Goal: Task Accomplishment & Management: Complete application form

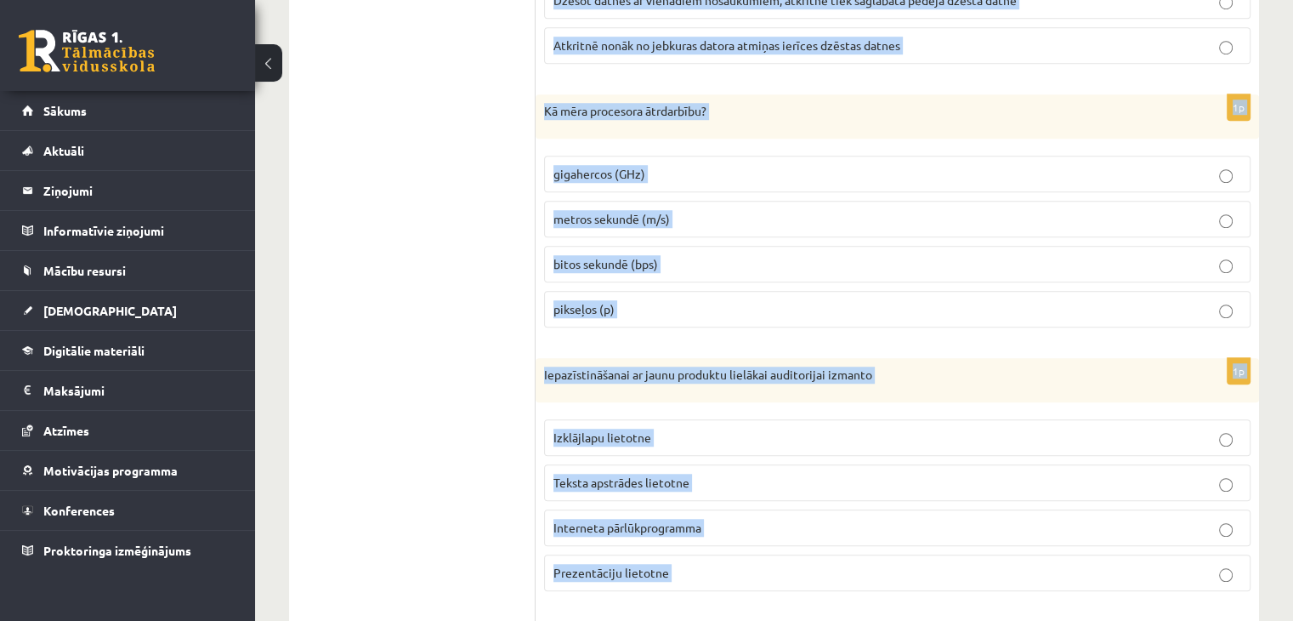
scroll to position [1356, 0]
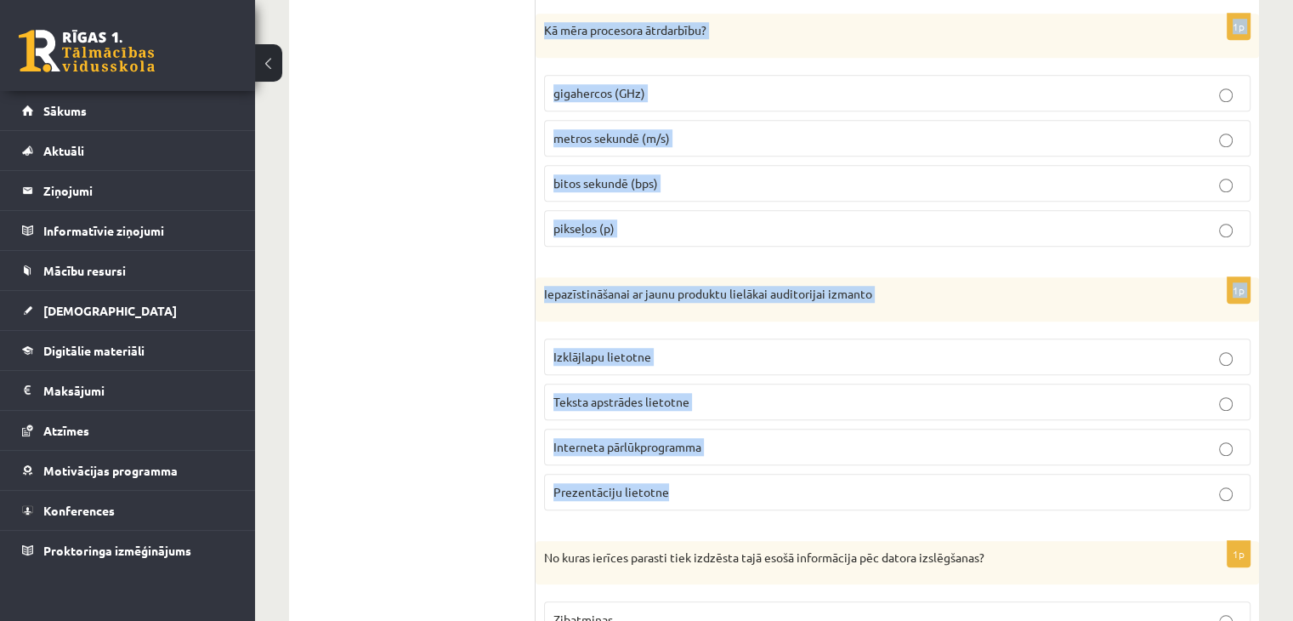
drag, startPoint x: 546, startPoint y: 248, endPoint x: 680, endPoint y: 475, distance: 263.7
copy form "Lore ip dolorsitamet consecteturadi elitsed doeiusmod tempor incididunt ut labo…"
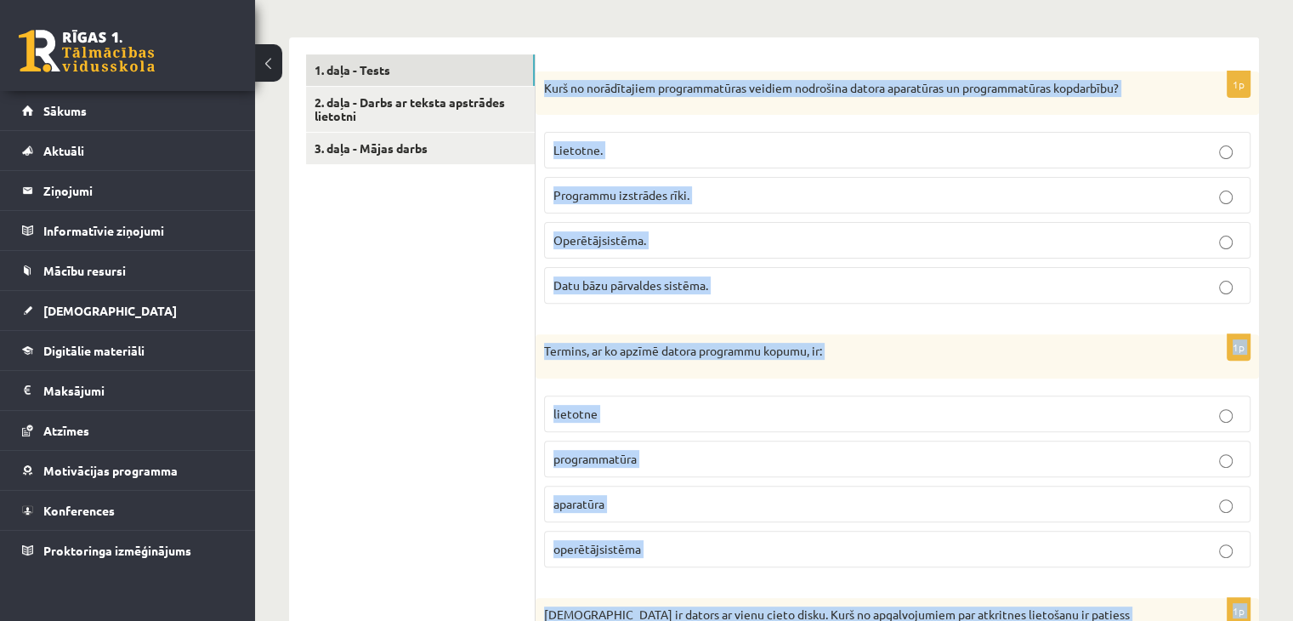
scroll to position [510, 0]
click at [690, 222] on label "Operētājsistēma." at bounding box center [897, 239] width 706 height 37
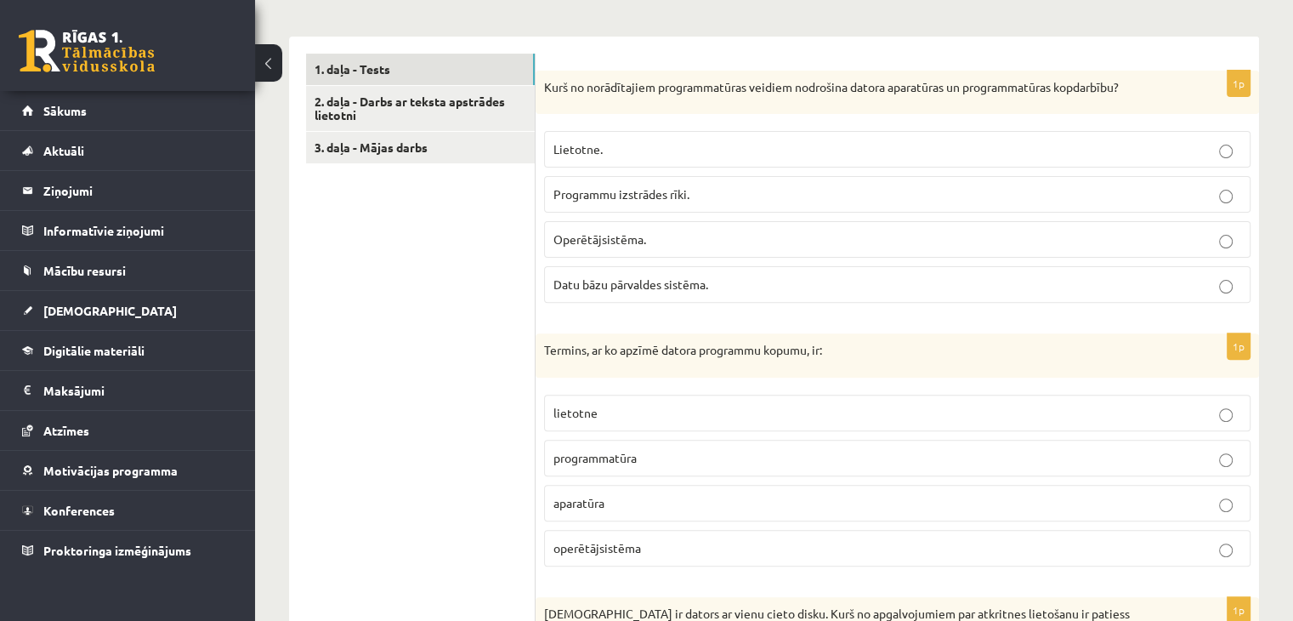
click at [655, 453] on p "programmatūra" at bounding box center [897, 458] width 688 height 18
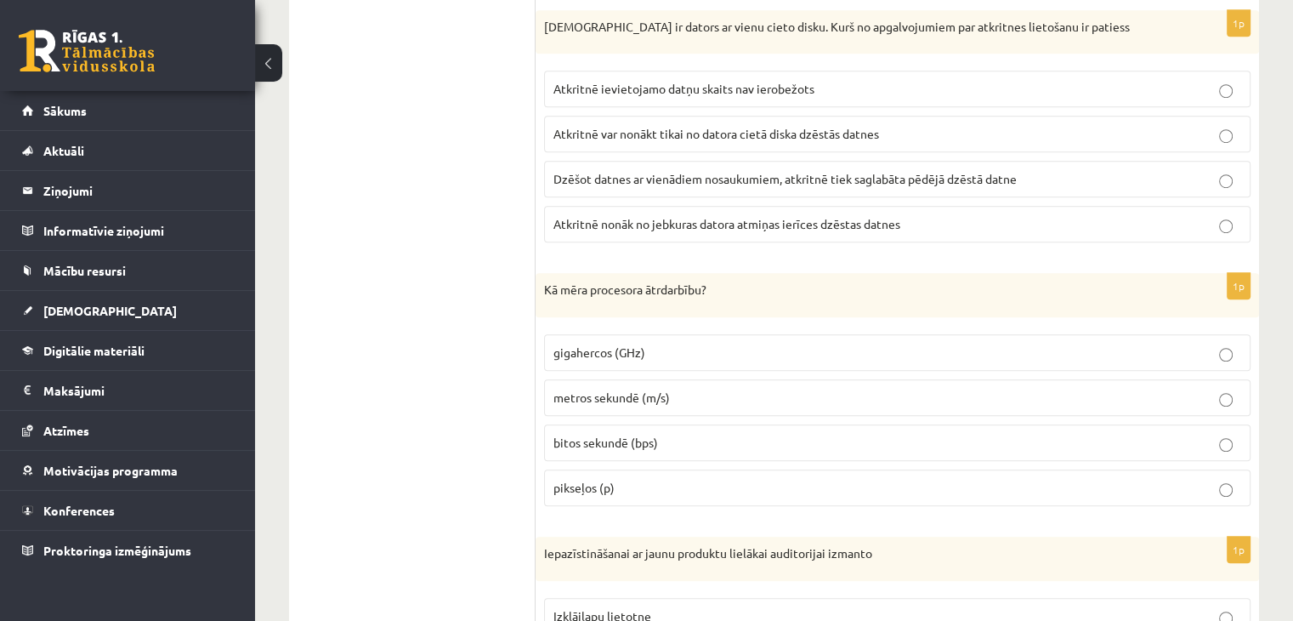
scroll to position [1097, 0]
click at [586, 337] on label "gigahercos (GHz)" at bounding box center [897, 351] width 706 height 37
click at [700, 133] on span "Atkritnē var nonākt tikai no datora cietā diska dzēstās datnes" at bounding box center [716, 132] width 326 height 15
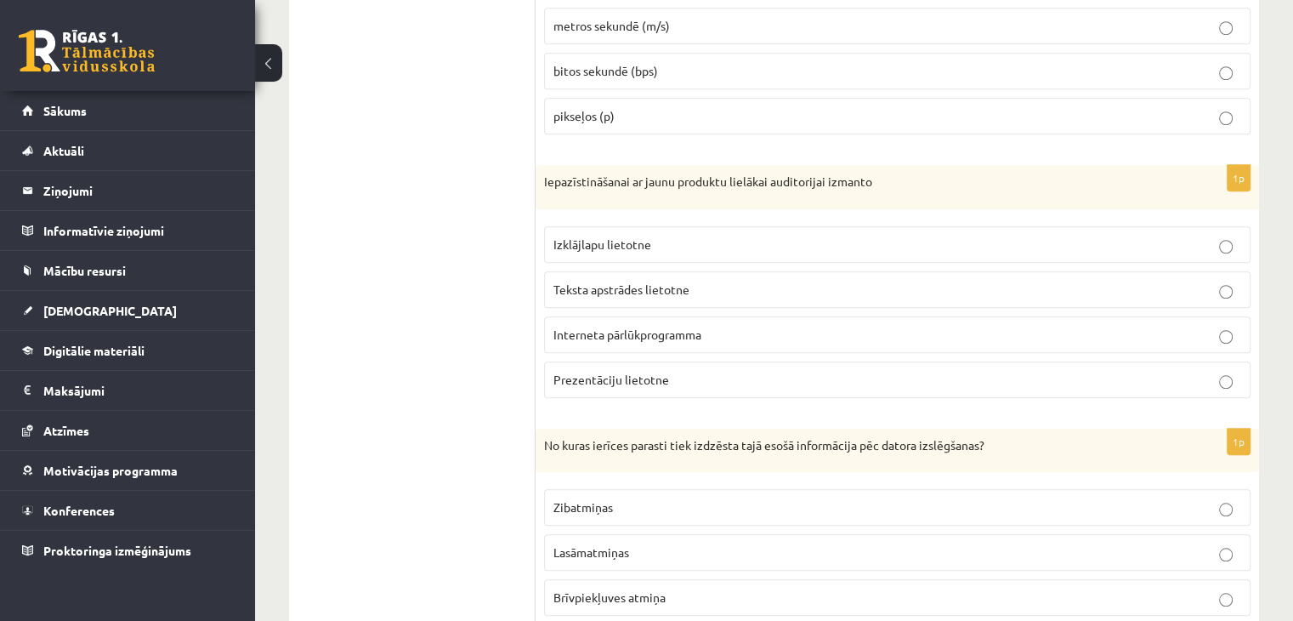
scroll to position [1472, 0]
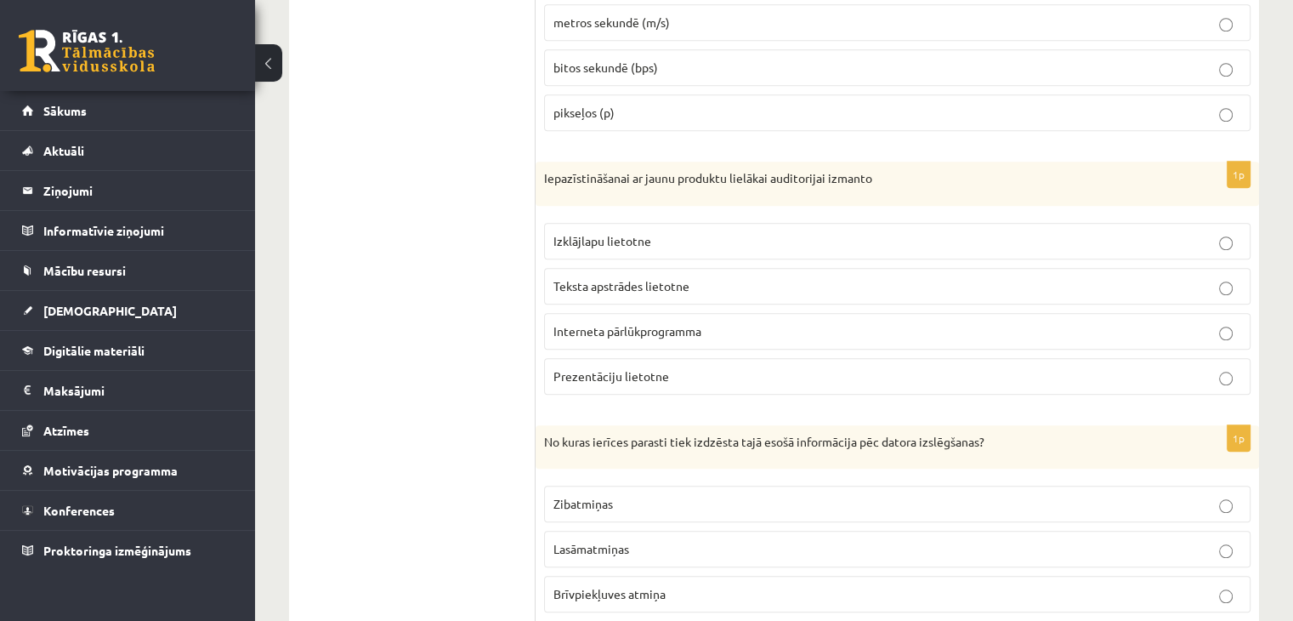
drag, startPoint x: 639, startPoint y: 362, endPoint x: 605, endPoint y: 382, distance: 39.2
click at [605, 382] on label "Prezentāciju lietotne" at bounding box center [897, 376] width 706 height 37
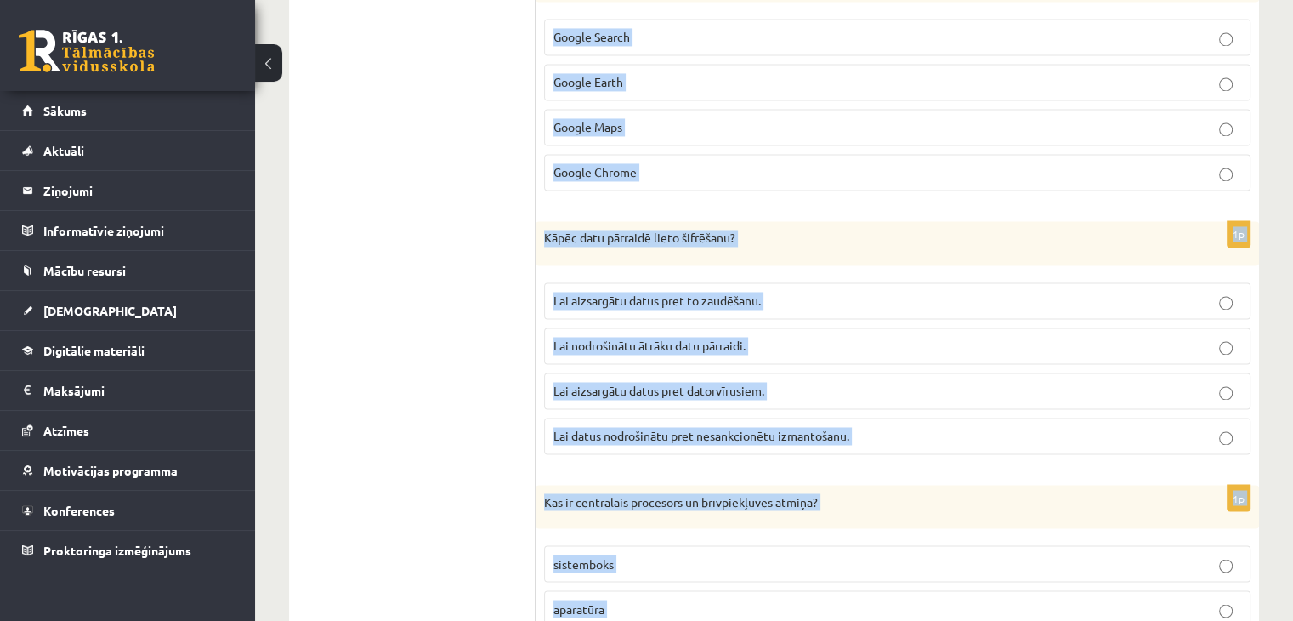
scroll to position [3076, 0]
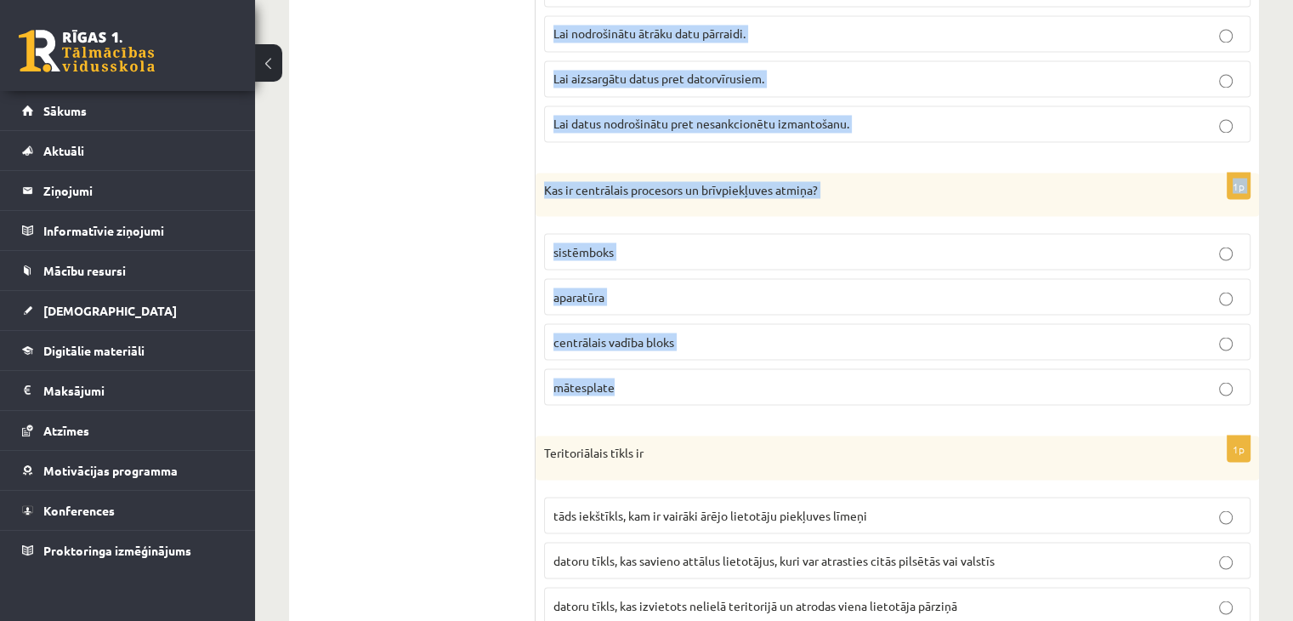
drag, startPoint x: 544, startPoint y: 188, endPoint x: 660, endPoint y: 374, distance: 219.1
copy form "Lo ipsum dolorsi ametcon adip elitsedd eius tempo incididuntu lab etdolo magnaa…"
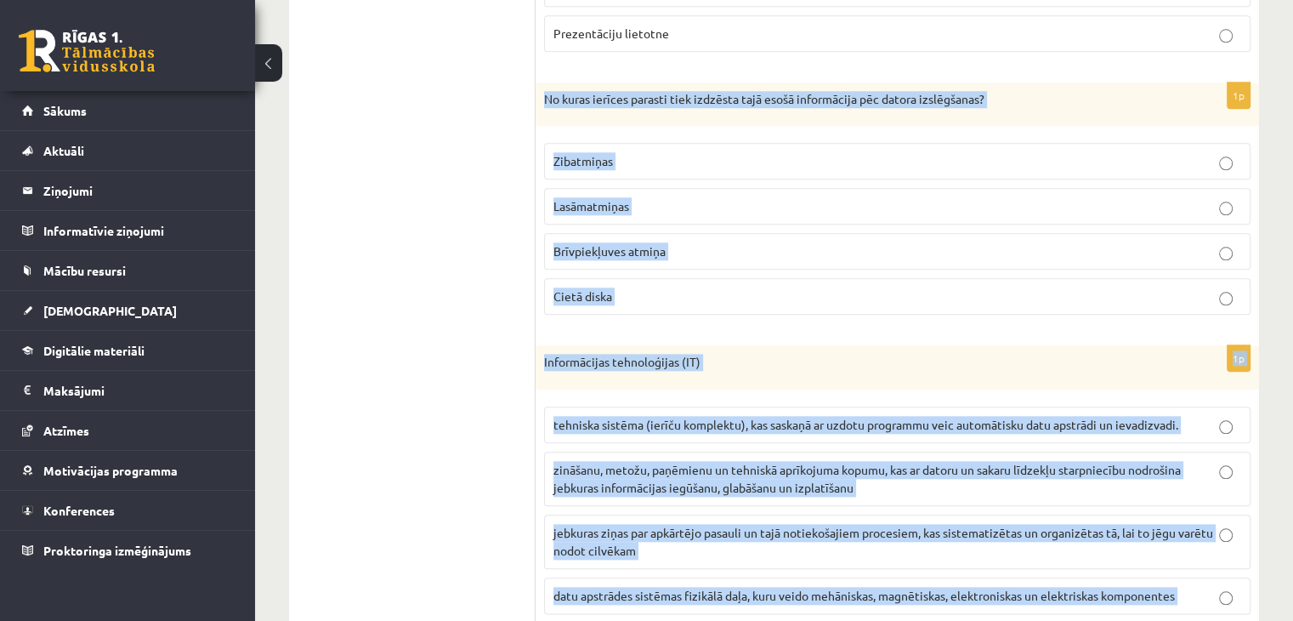
scroll to position [1863, 0]
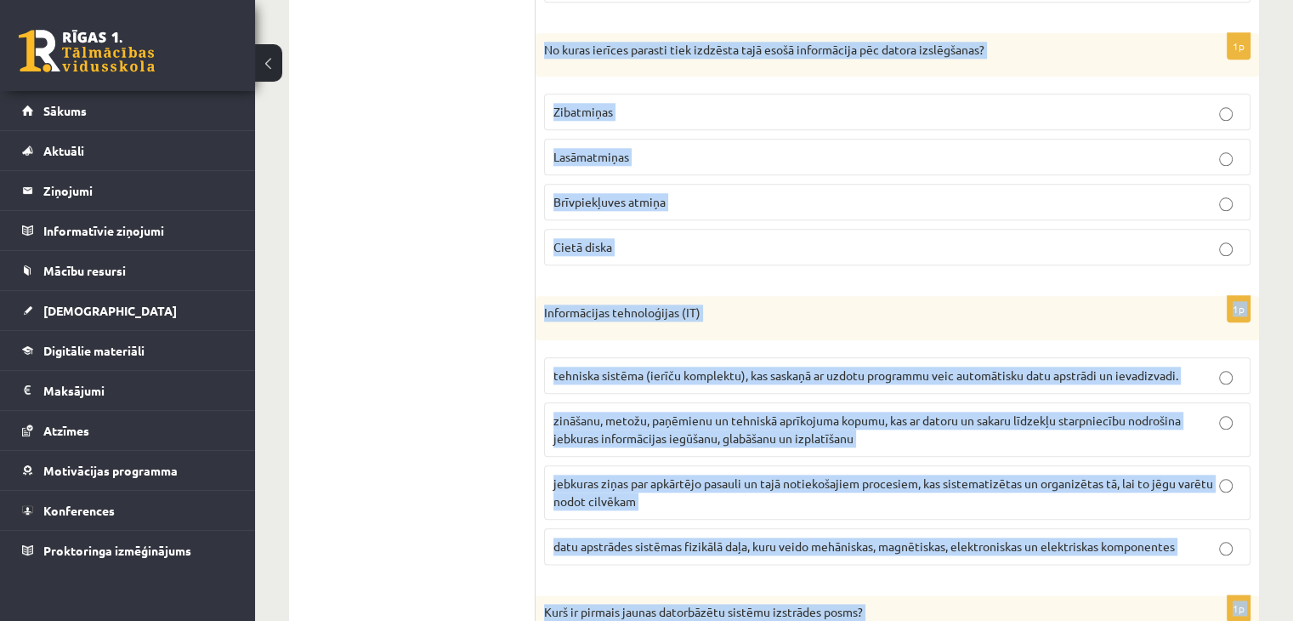
click at [678, 201] on p "Brīvpiekļuves atmiņa" at bounding box center [897, 202] width 688 height 18
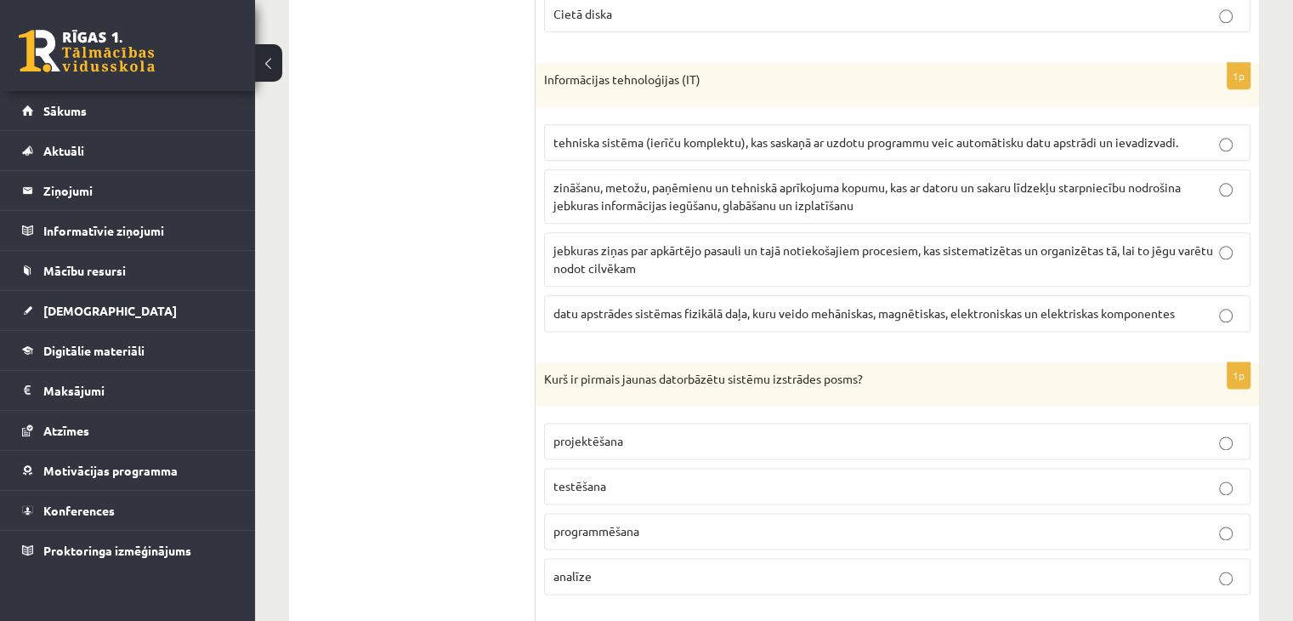
scroll to position [2098, 0]
click at [587, 188] on span "zināšanu, metožu, paņēmienu un tehniskā aprīkojuma kopumu, kas ar datoru un sak…" at bounding box center [866, 194] width 627 height 33
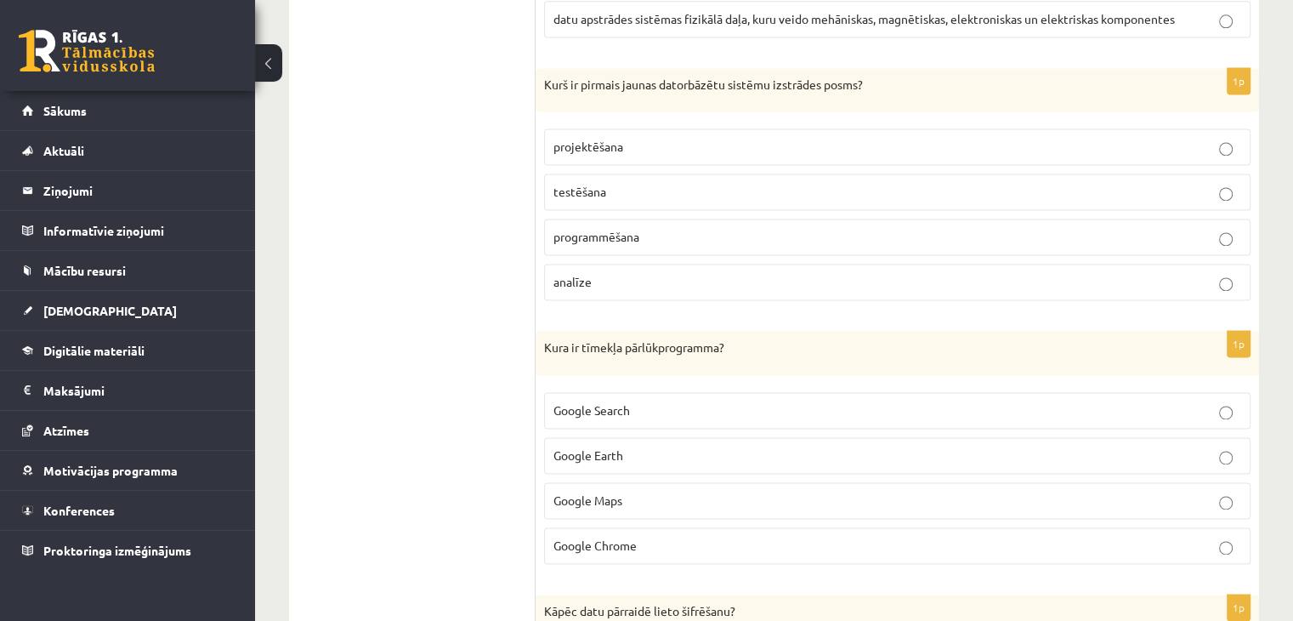
scroll to position [2390, 0]
click at [600, 273] on p "analīze" at bounding box center [897, 282] width 688 height 18
click at [613, 538] on span "Google Chrome" at bounding box center [594, 544] width 83 height 15
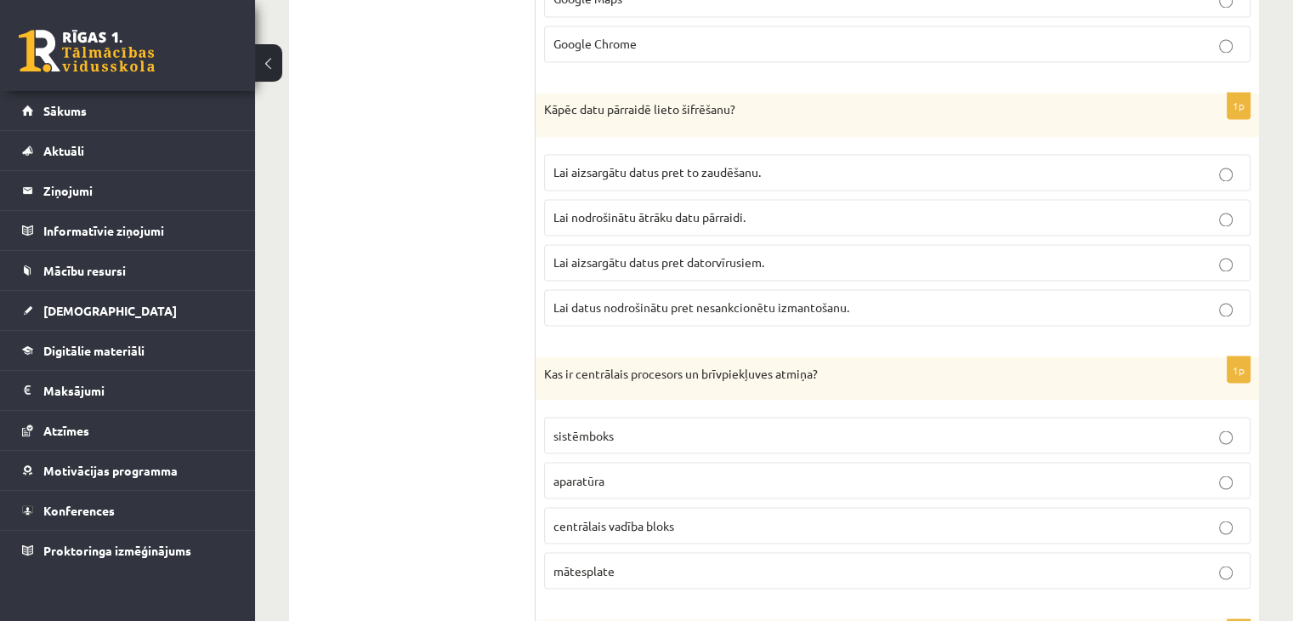
scroll to position [2894, 0]
click at [653, 162] on span "Lai aizsargātu datus pret to zaudēšanu." at bounding box center [656, 169] width 207 height 15
click at [602, 473] on p "aparatūra" at bounding box center [897, 478] width 688 height 18
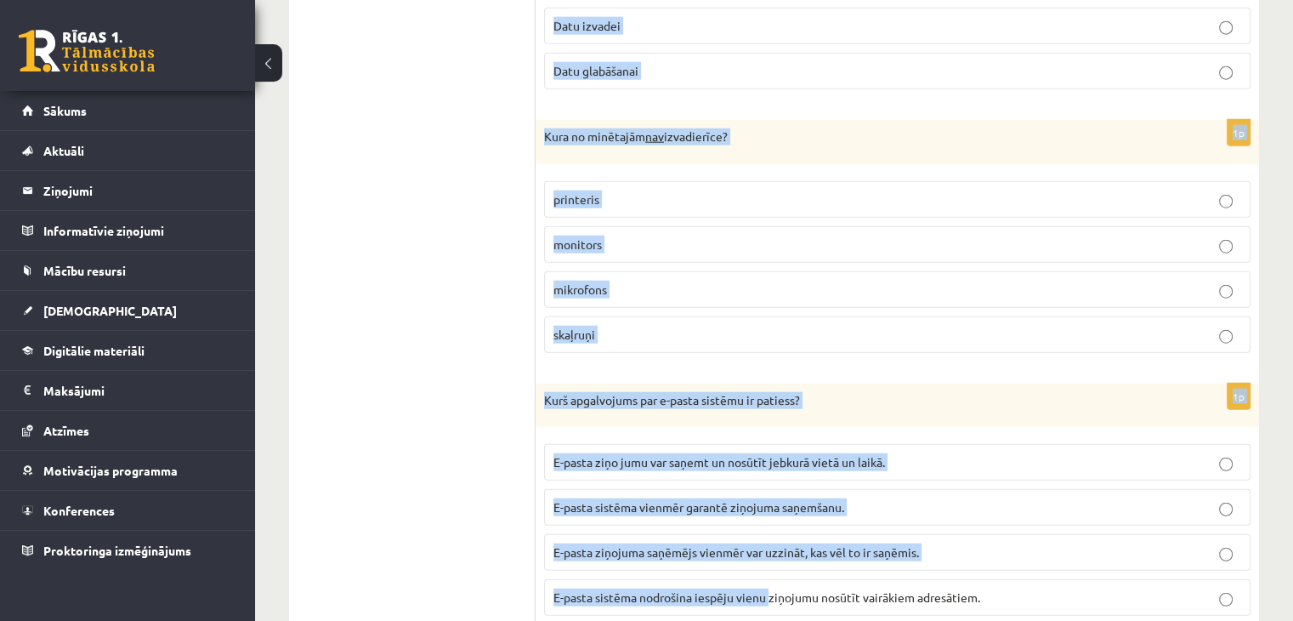
scroll to position [4408, 0]
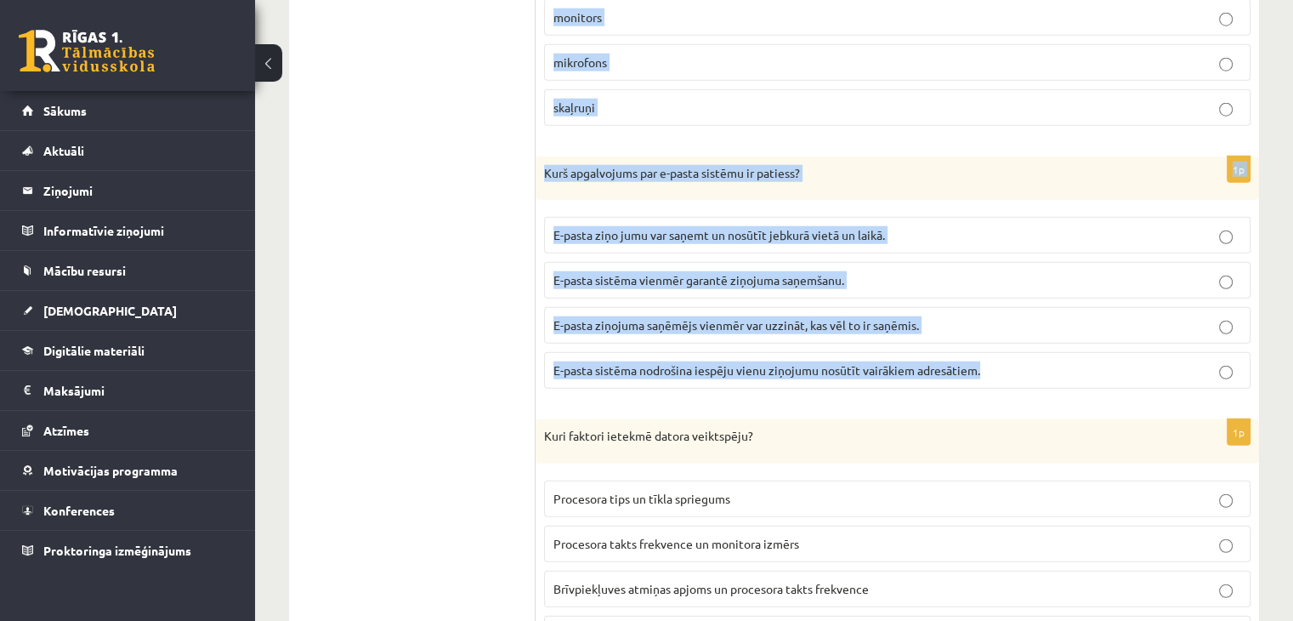
drag, startPoint x: 543, startPoint y: 355, endPoint x: 1048, endPoint y: 353, distance: 505.0
copy form "Loremipsumdol sitam co adip elitseddo, eiu te incidid utlab etdolorem aliquaeni…"
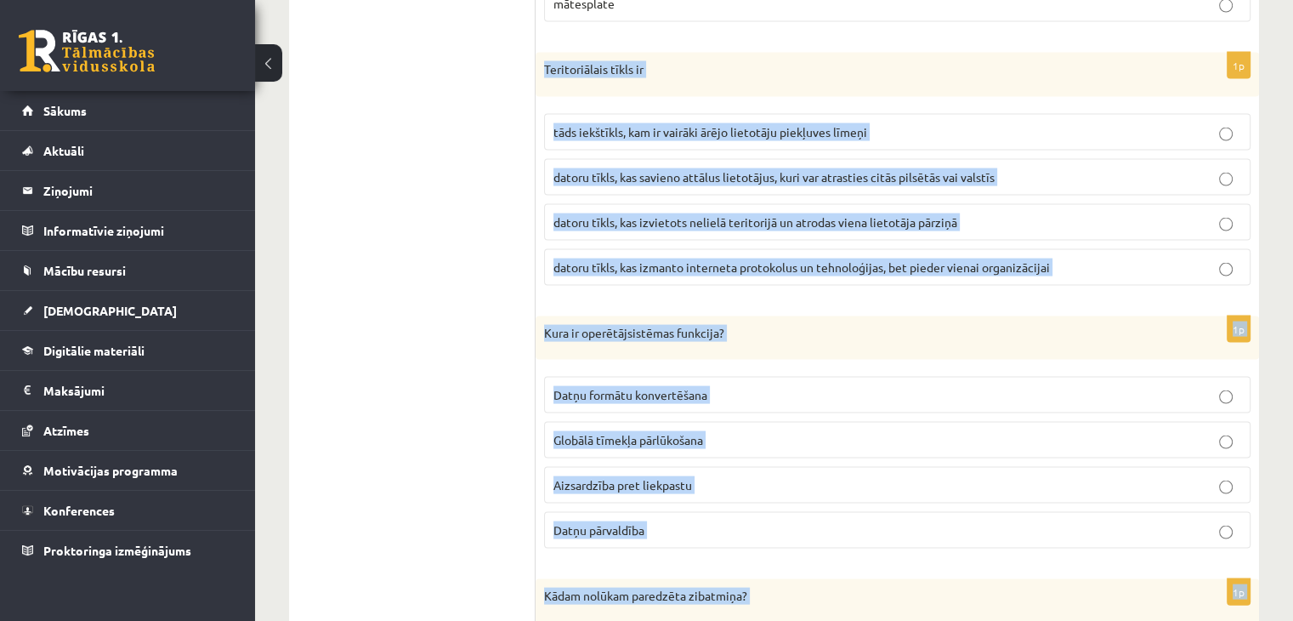
scroll to position [3500, 0]
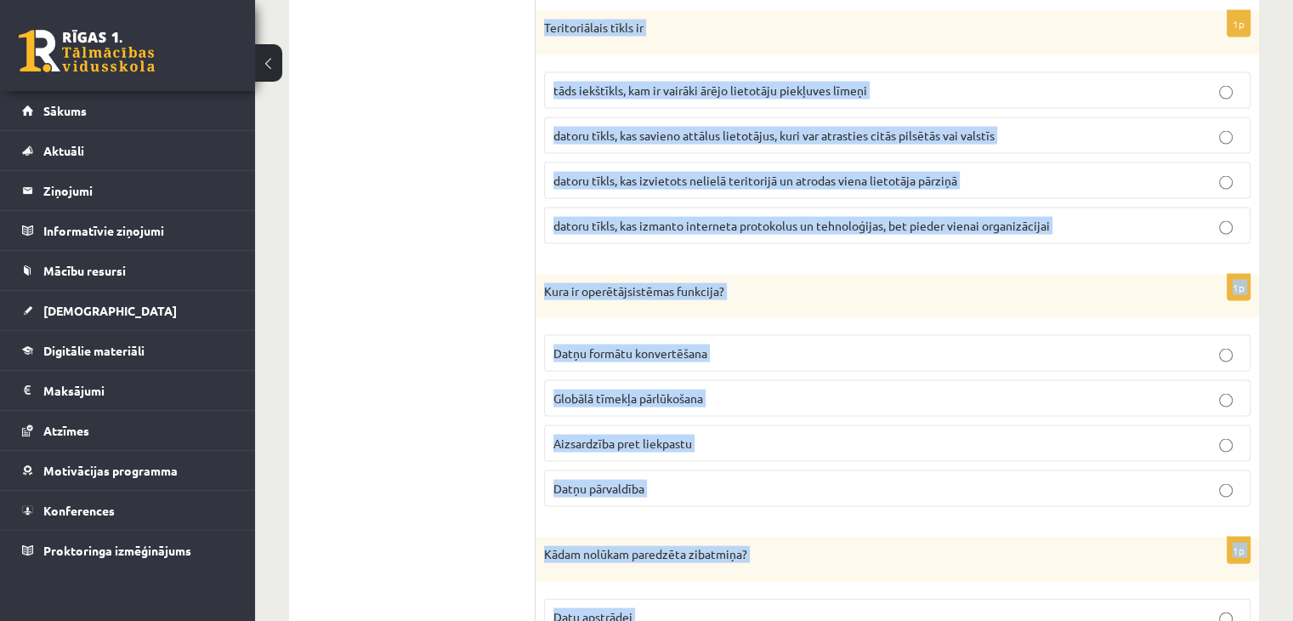
click at [731, 128] on span "datoru tīkls, kas savieno attālus lietotājus, kuri var atrasties citās pilsētās…" at bounding box center [773, 135] width 441 height 15
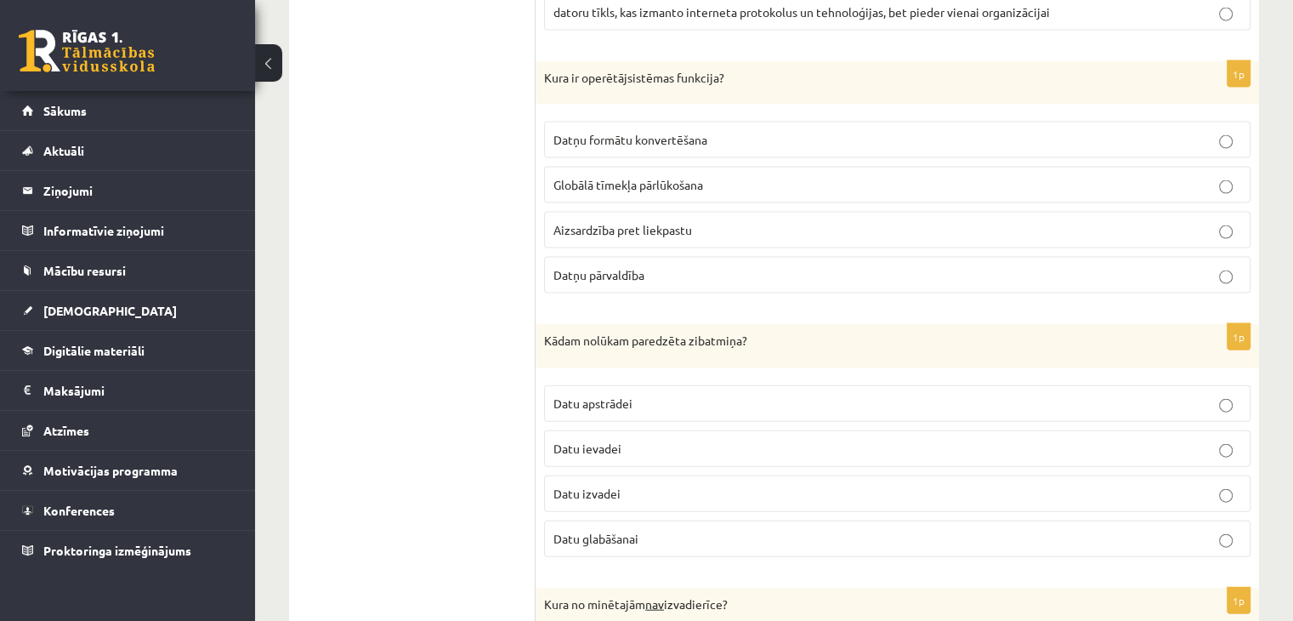
scroll to position [3720, 0]
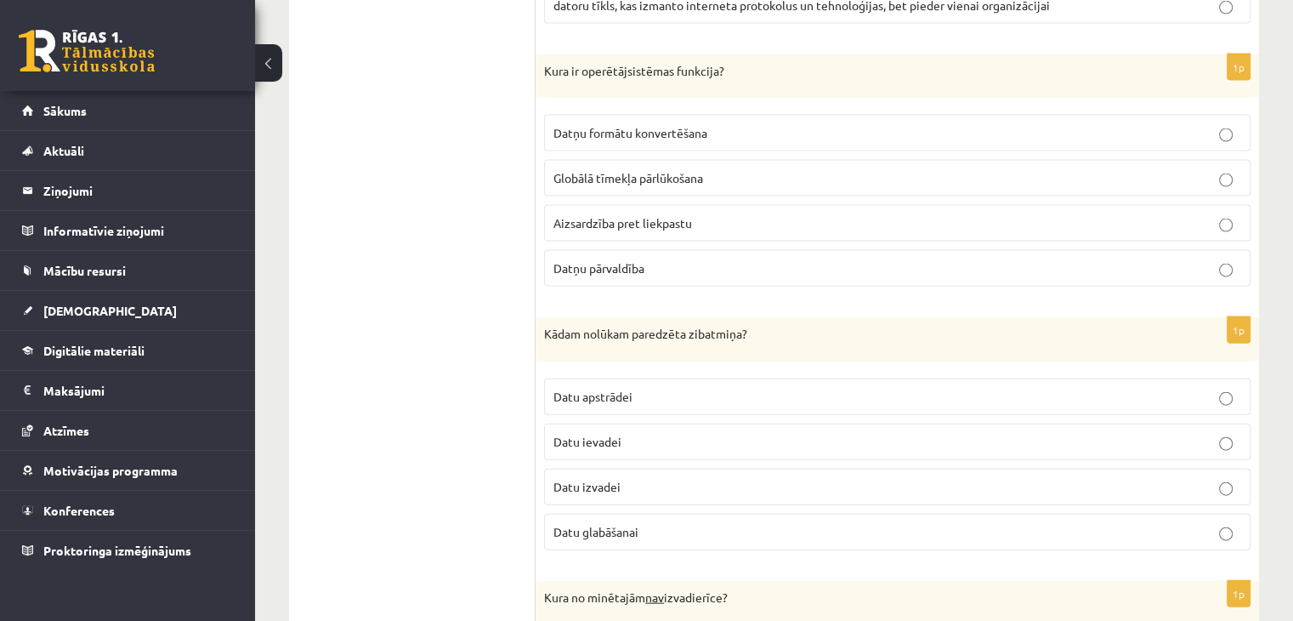
click at [660, 259] on p "Datņu pārvaldība" at bounding box center [897, 268] width 688 height 18
click at [611, 524] on span "Datu glabāšanai" at bounding box center [595, 531] width 85 height 15
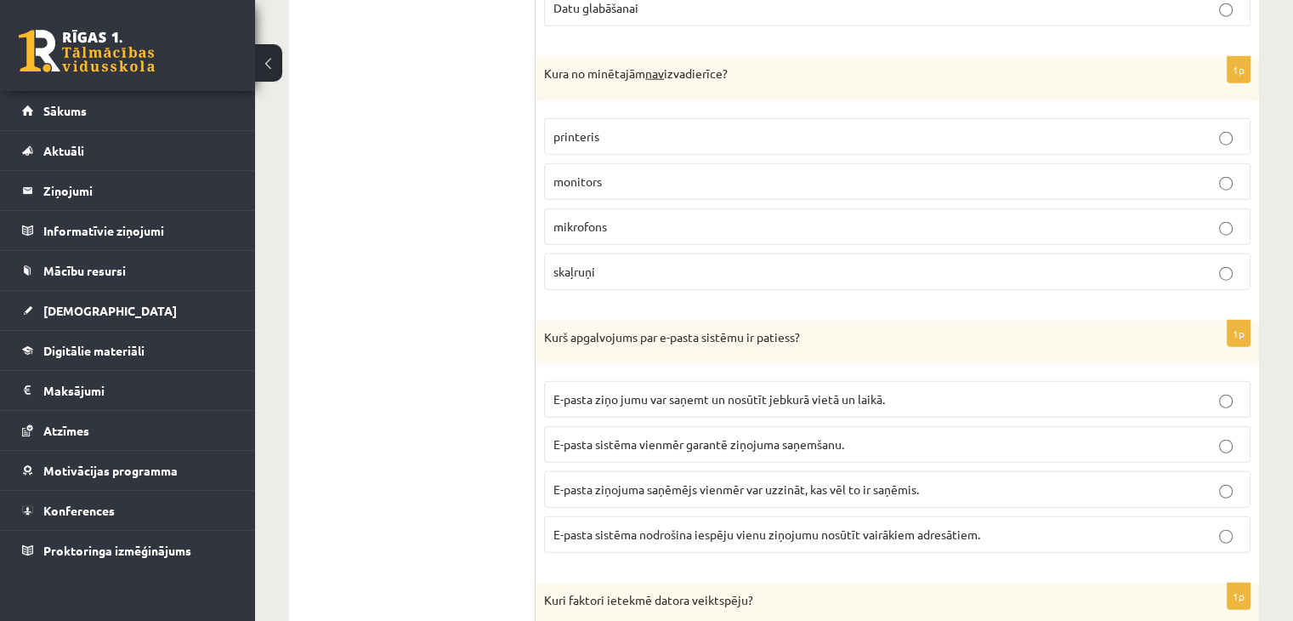
scroll to position [4255, 0]
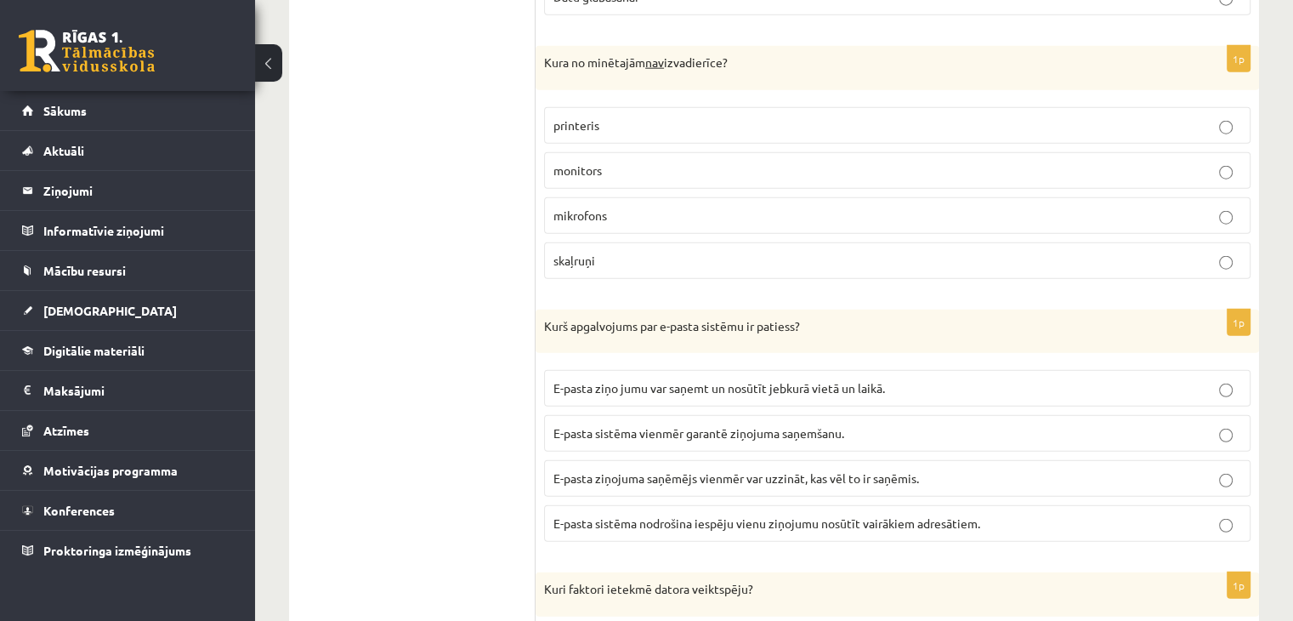
click at [635, 207] on p "mikrofons" at bounding box center [897, 216] width 688 height 18
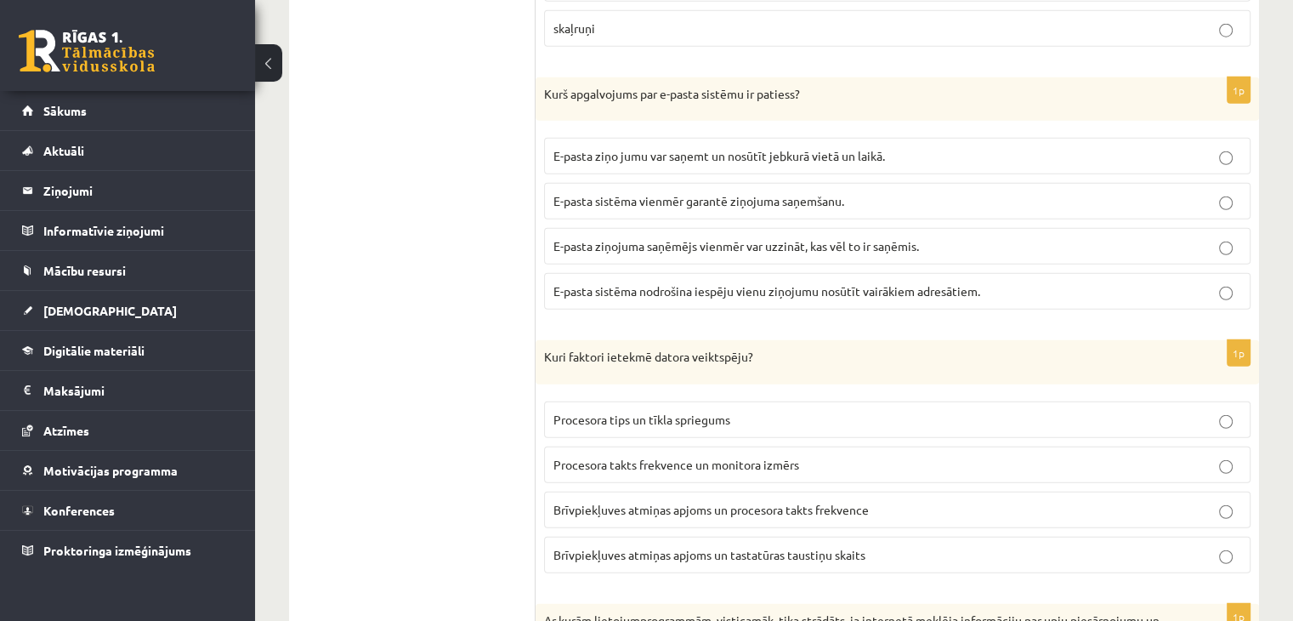
scroll to position [4489, 0]
click at [768, 281] on span "E-pasta sistēma nodrošina iespēju vienu ziņojumu nosūtīt vairākiem adresātiem." at bounding box center [766, 288] width 427 height 15
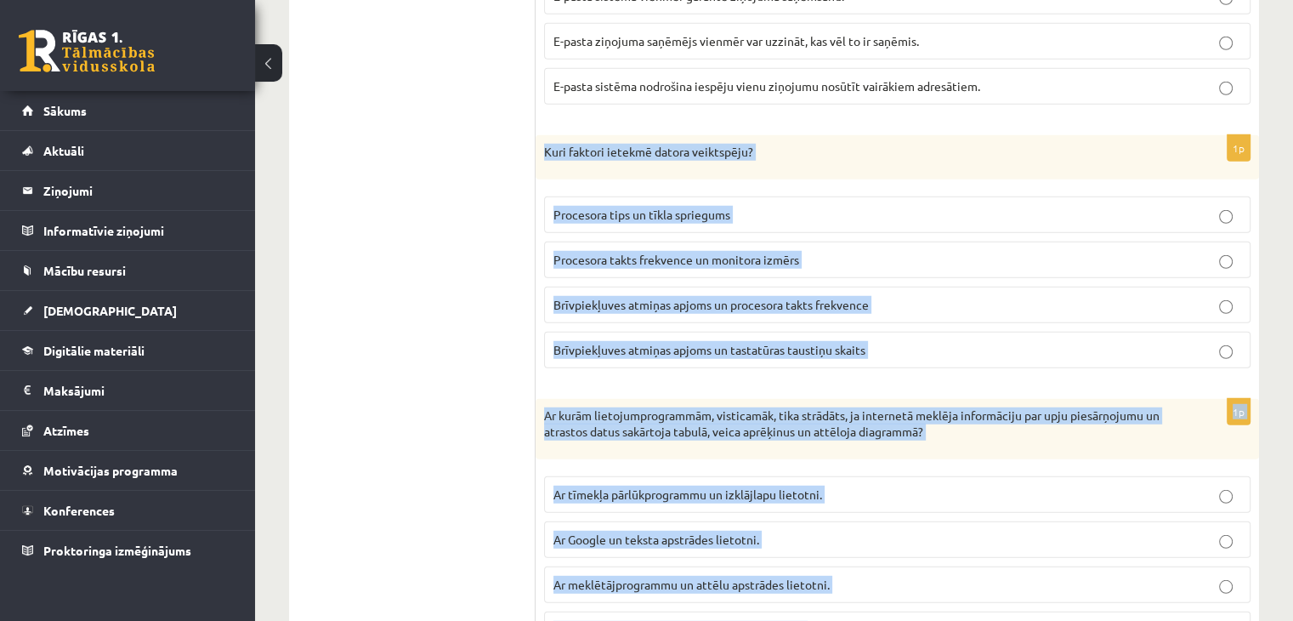
scroll to position [4760, 0]
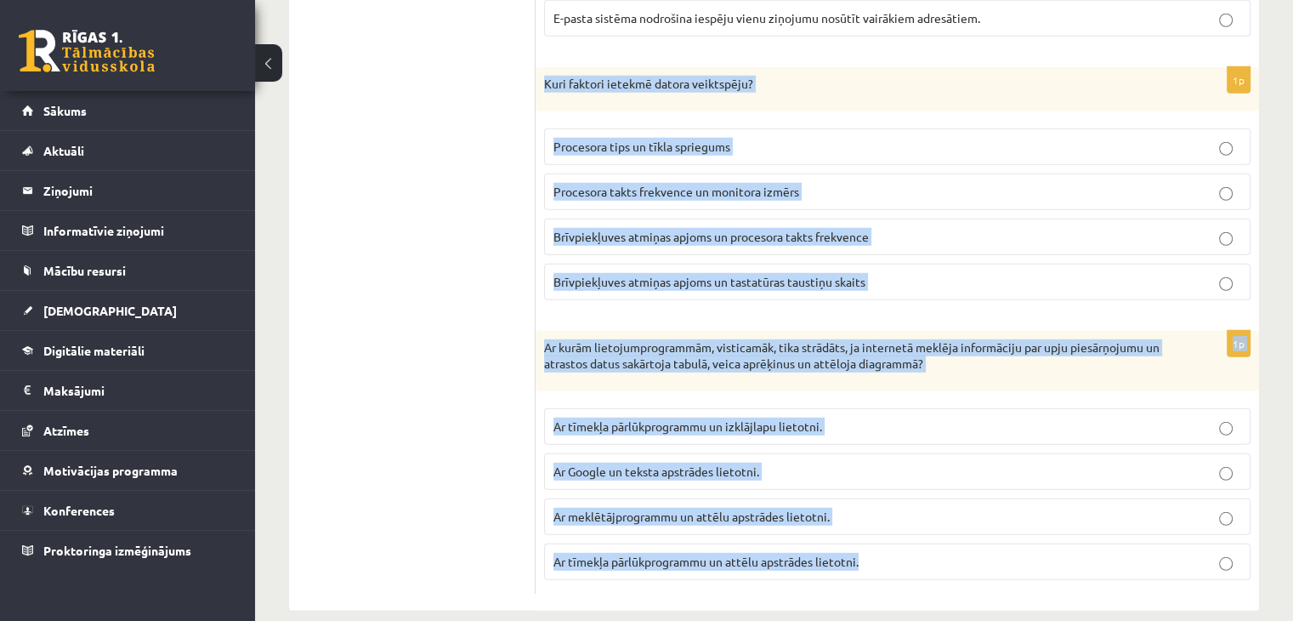
drag, startPoint x: 542, startPoint y: 195, endPoint x: 899, endPoint y: 548, distance: 502.5
copy form "Kuri faktori ietekmē datora veiktspēju? Procesora tips un tīkla spriegums Proce…"
click at [899, 548] on label "Ar tīmekļa pārlūkprogrammu un attēlu apstrādes lietotni." at bounding box center [897, 561] width 706 height 37
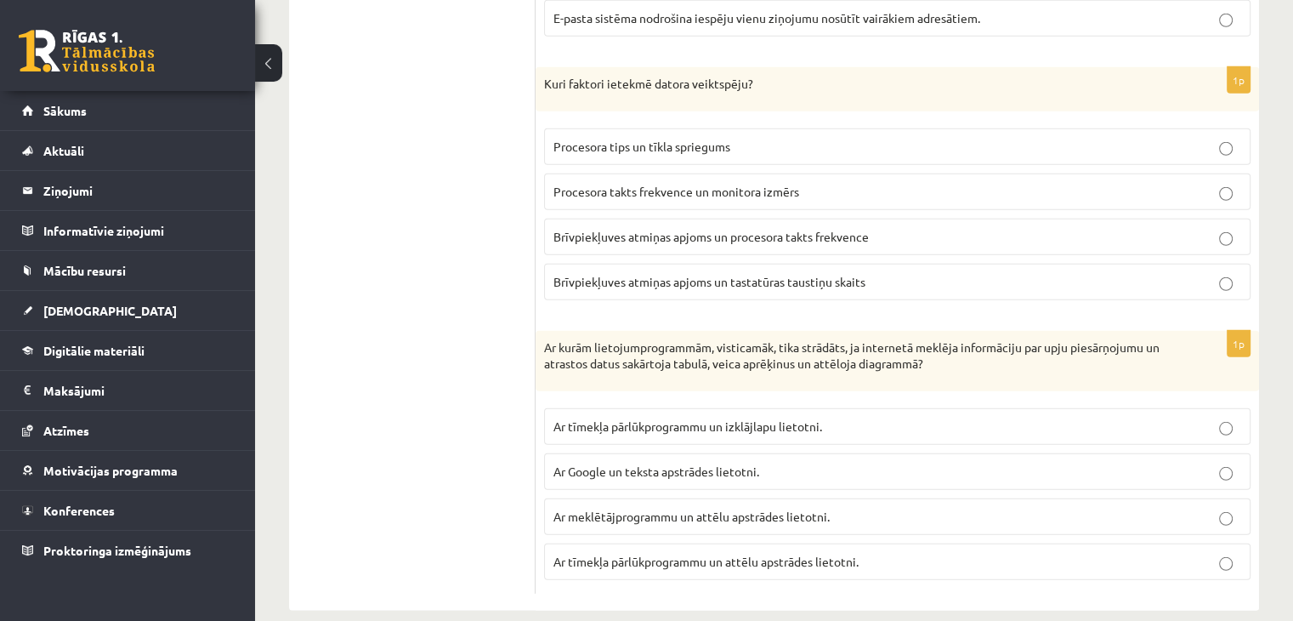
click at [746, 229] on span "Brīvpiekļuves atmiņas apjoms un procesora takts frekvence" at bounding box center [710, 236] width 315 height 15
click at [680, 418] on span "Ar tīmekļa pārlūkprogrammu un izklājlapu lietotni." at bounding box center [687, 425] width 269 height 15
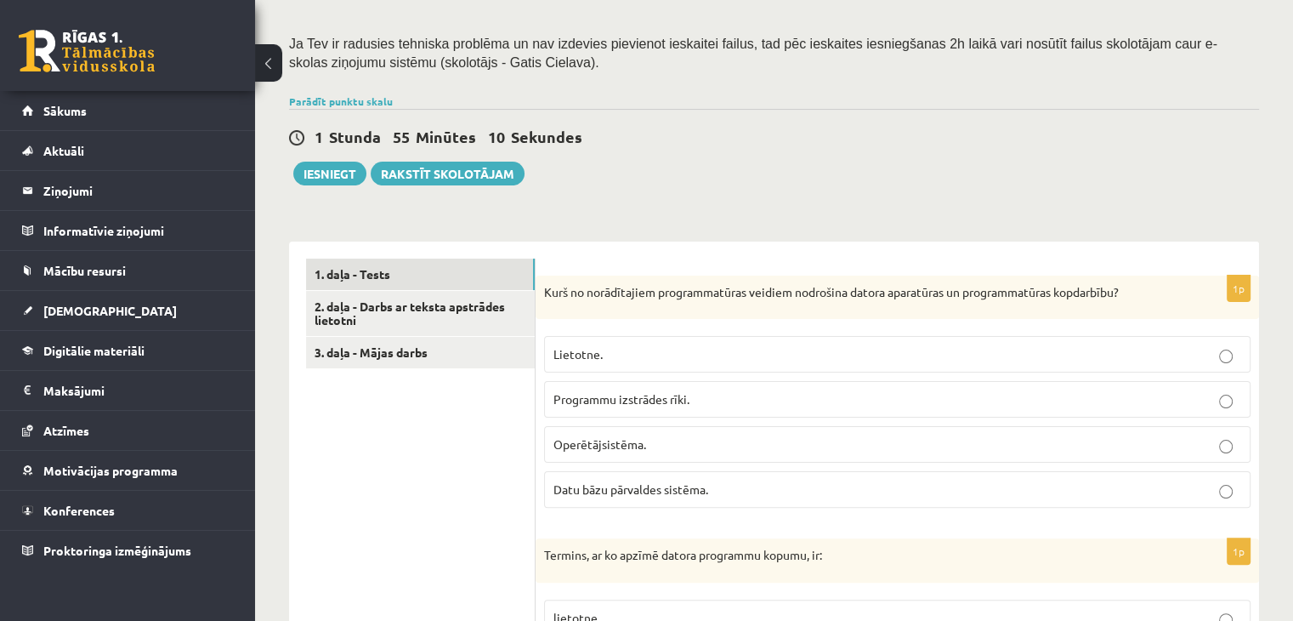
scroll to position [303, 0]
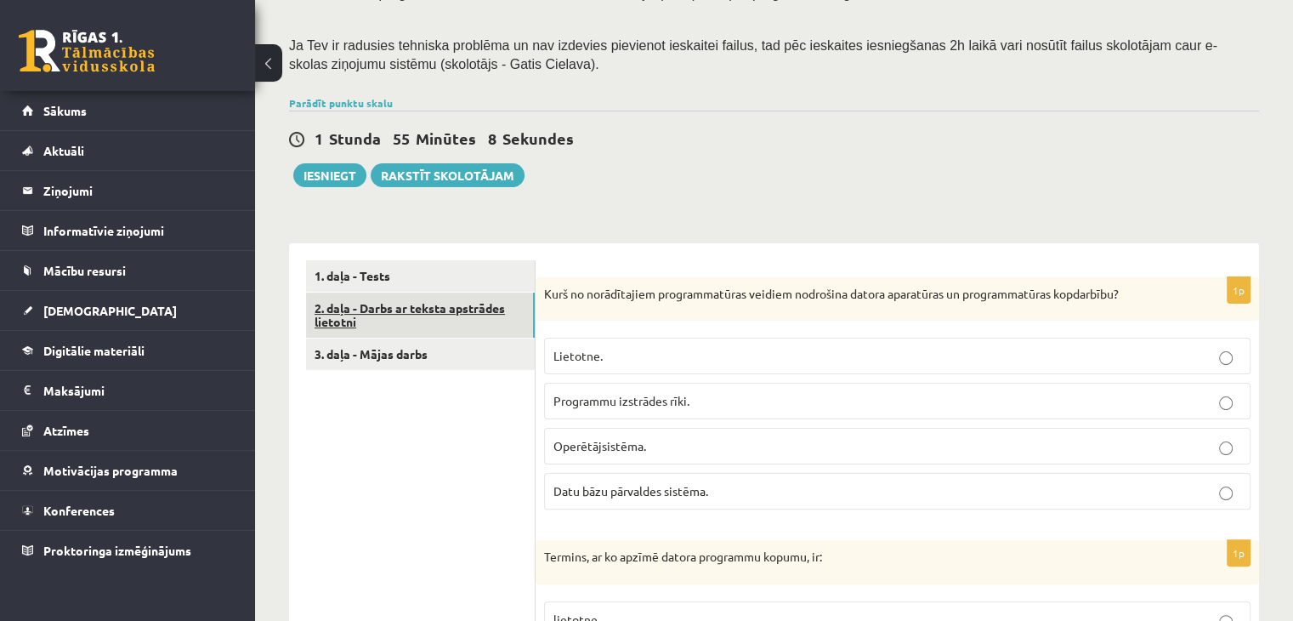
click at [438, 309] on link "2. daļa - Darbs ar teksta apstrādes lietotni" at bounding box center [420, 315] width 229 height 46
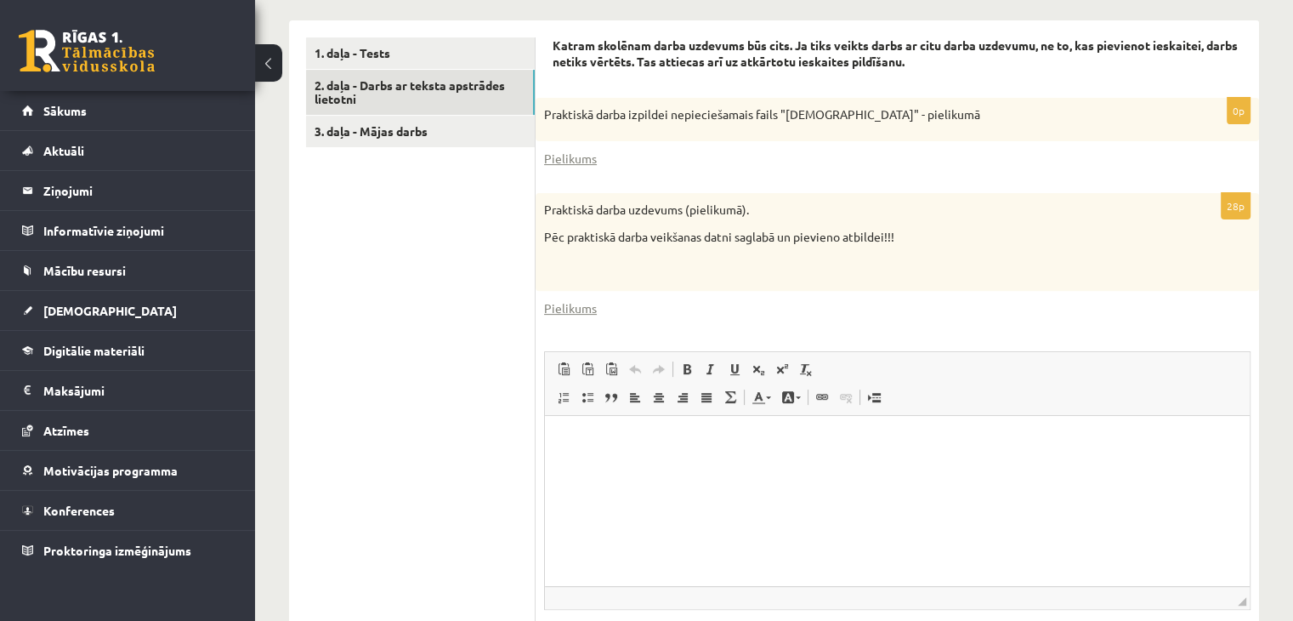
scroll to position [561, 0]
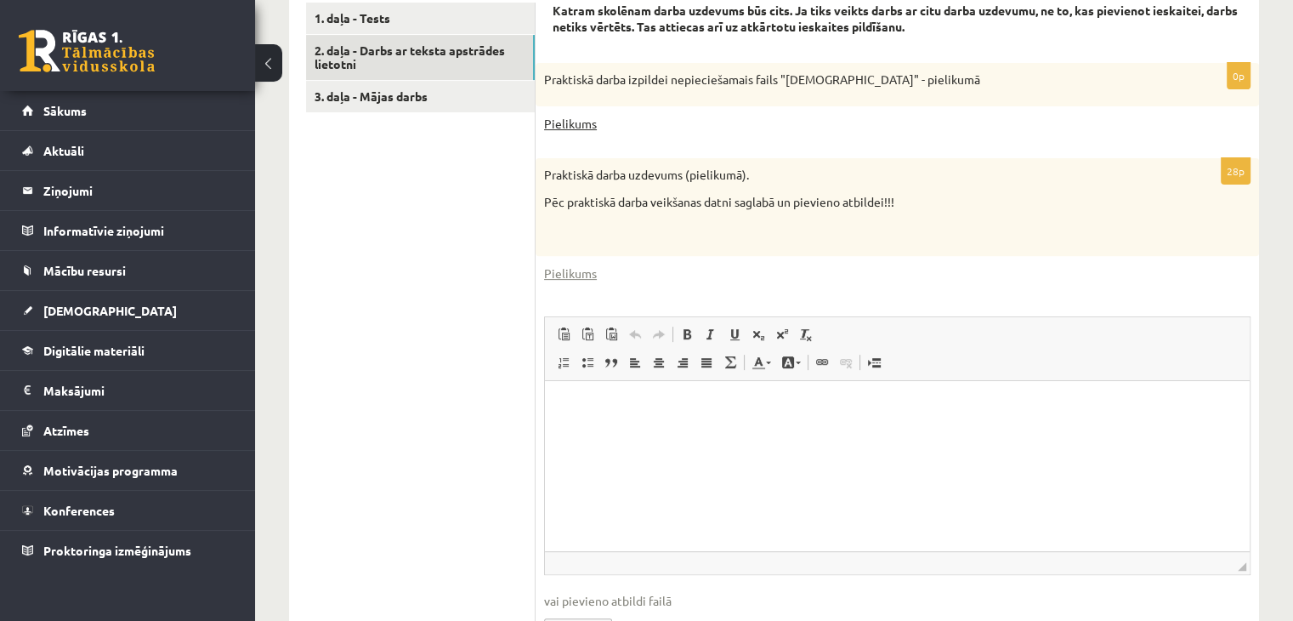
click at [569, 120] on link "Pielikums" at bounding box center [570, 124] width 53 height 18
click at [573, 273] on link "Pielikums" at bounding box center [570, 273] width 53 height 18
